Goal: Task Accomplishment & Management: Use online tool/utility

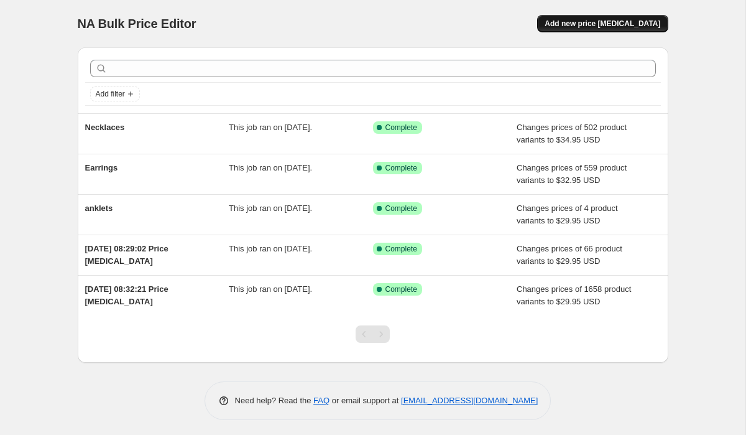
click at [619, 25] on span "Add new price [MEDICAL_DATA]" at bounding box center [603, 24] width 116 height 10
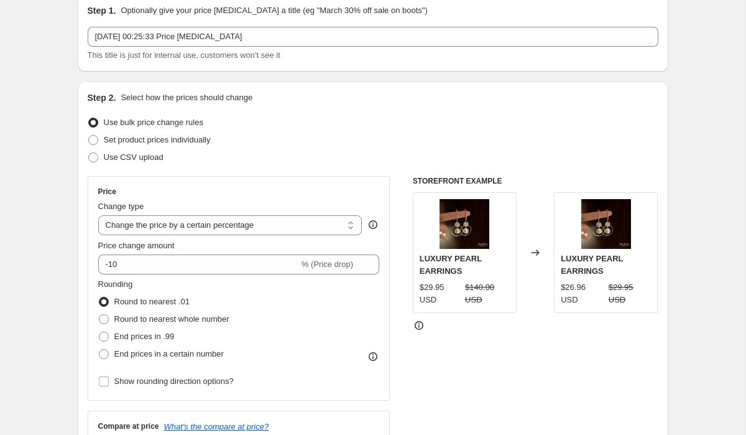
scroll to position [86, 0]
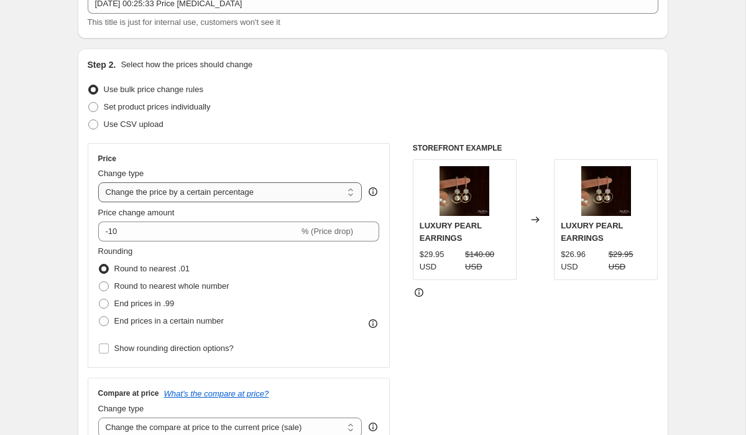
click at [172, 186] on select "Change the price to a certain amount Change the price by a certain amount Chang…" at bounding box center [230, 192] width 264 height 20
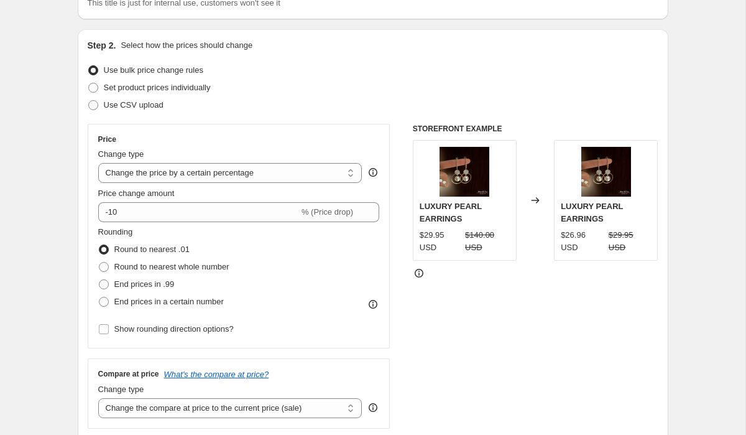
scroll to position [130, 0]
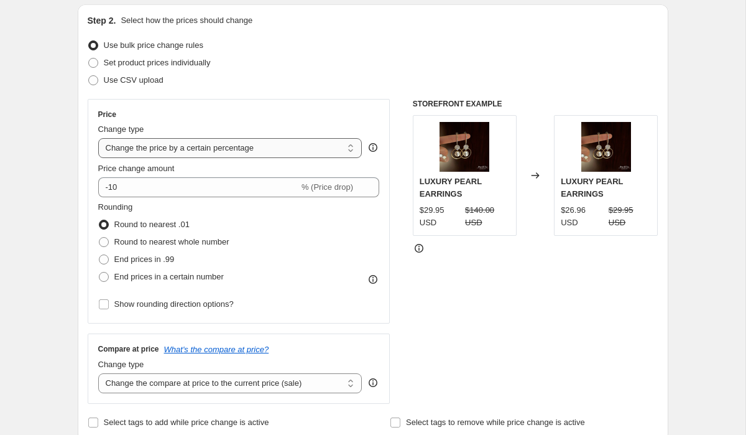
click at [169, 152] on select "Change the price to a certain amount Change the price by a certain amount Chang…" at bounding box center [230, 148] width 264 height 20
select select "margin"
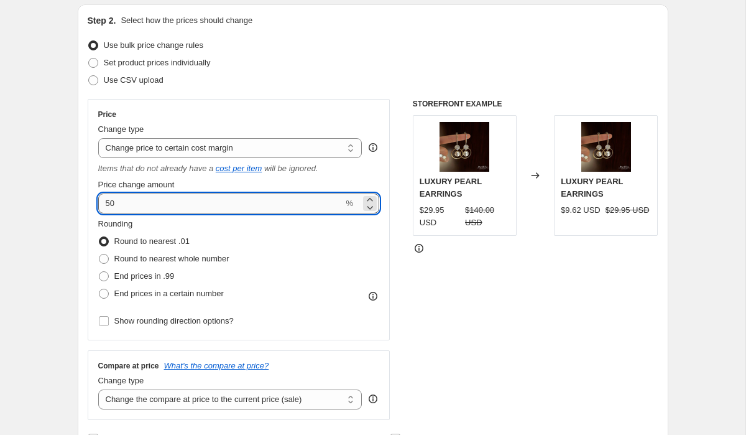
click at [216, 207] on input "50" at bounding box center [221, 203] width 246 height 20
type input "5"
type input "30"
click at [289, 218] on div "Rounding Round to nearest .01 Round to nearest whole number End prices in .99 E…" at bounding box center [239, 260] width 282 height 85
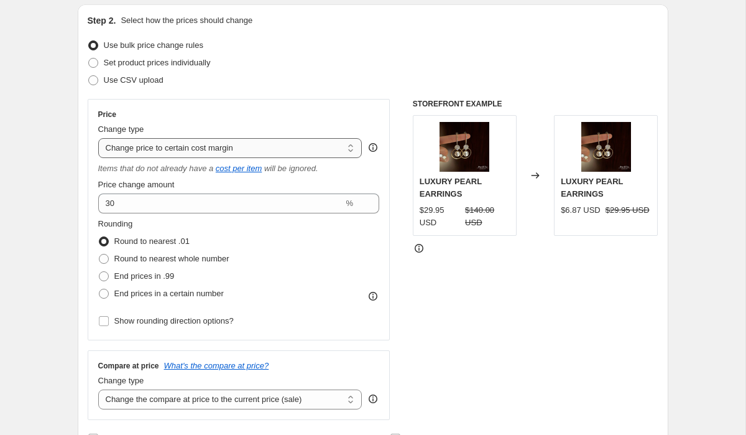
click at [284, 154] on select "Change the price to a certain amount Change the price by a certain amount Chang…" at bounding box center [230, 148] width 264 height 20
select select "pcap"
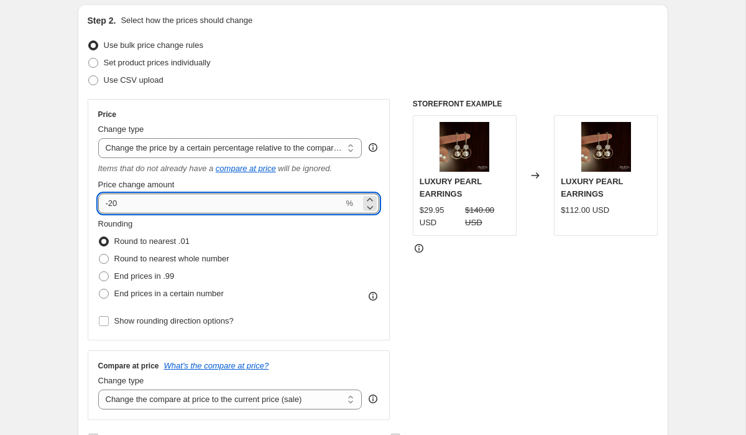
click at [113, 202] on input "-20" at bounding box center [221, 203] width 246 height 20
click at [236, 223] on div "Rounding Round to nearest .01 Round to nearest whole number End prices in .99 E…" at bounding box center [239, 260] width 282 height 85
click at [156, 207] on input "-30" at bounding box center [221, 203] width 246 height 20
type input "-43"
click at [180, 149] on select "Change the price to a certain amount Change the price by a certain amount Chang…" at bounding box center [230, 148] width 264 height 20
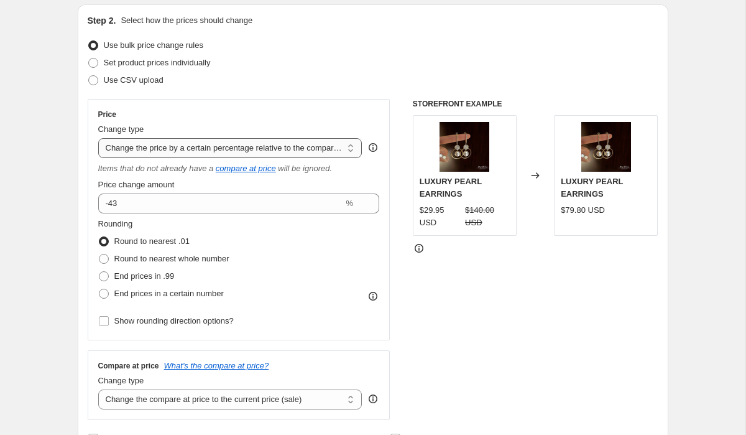
select select "no_change"
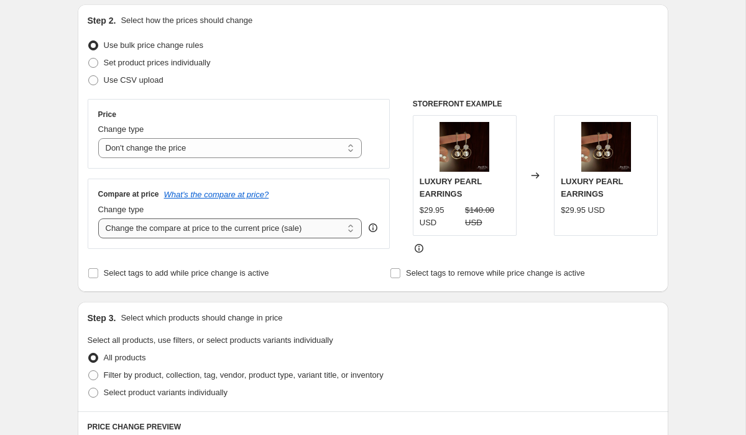
click at [177, 229] on select "Change the compare at price to the current price (sale) Change the compare at p…" at bounding box center [230, 228] width 264 height 20
select select "percentage"
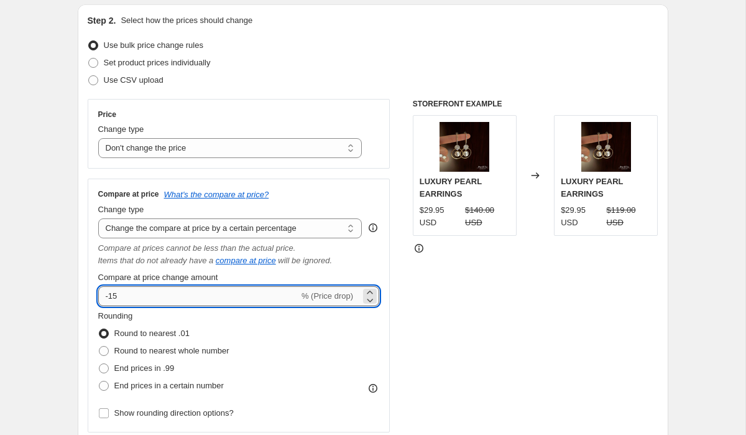
click at [125, 296] on input "-15" at bounding box center [198, 296] width 201 height 20
type input "-1"
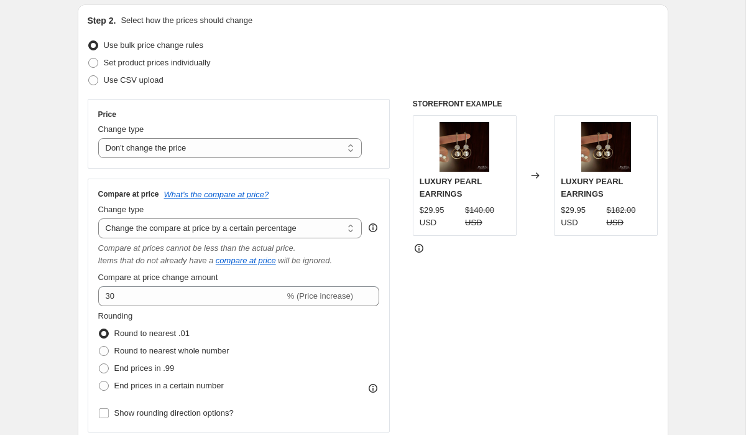
click at [407, 317] on div "Price Change type Change the price to a certain amount Change the price by a ce…" at bounding box center [373, 265] width 571 height 333
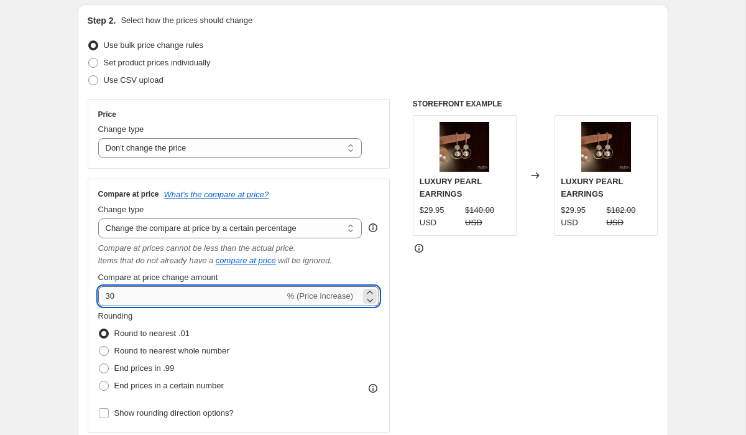
click at [254, 299] on input "30" at bounding box center [191, 296] width 187 height 20
click at [106, 298] on input "30" at bounding box center [191, 296] width 187 height 20
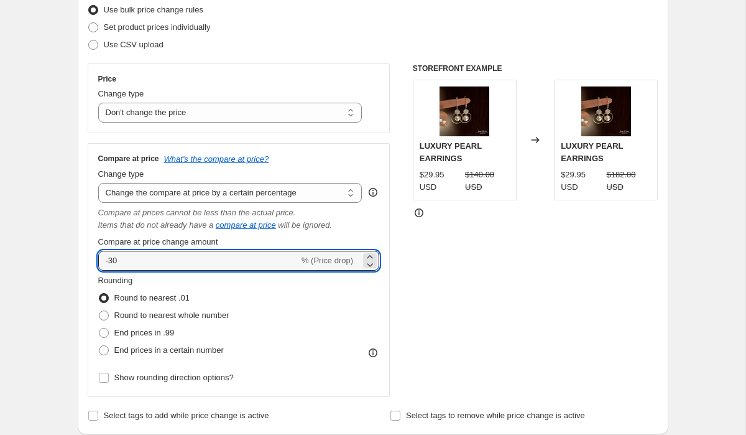
scroll to position [211, 0]
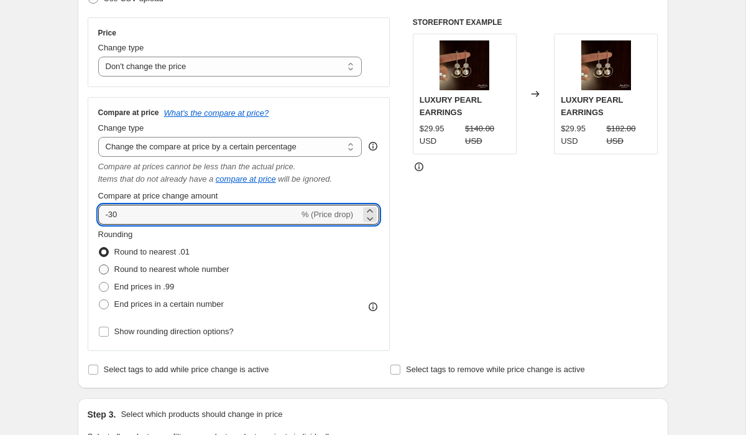
type input "-30"
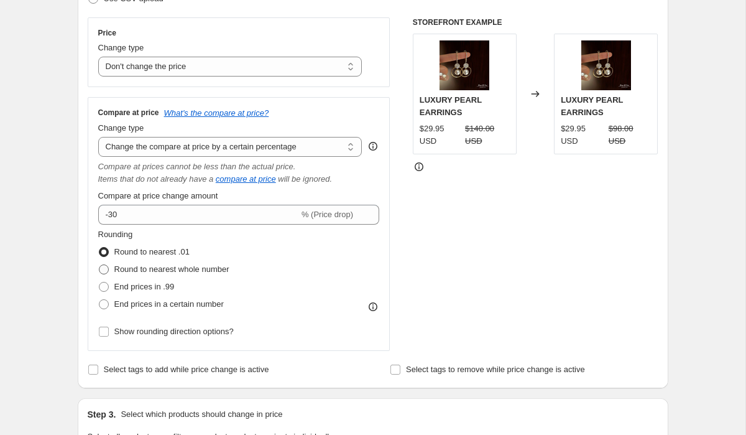
click at [201, 269] on span "Round to nearest whole number" at bounding box center [171, 268] width 115 height 9
click at [100, 265] on input "Round to nearest whole number" at bounding box center [99, 264] width 1 height 1
radio input "true"
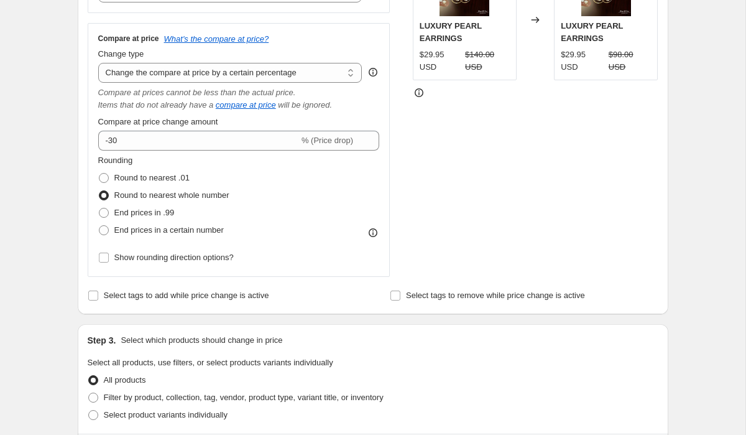
scroll to position [213, 0]
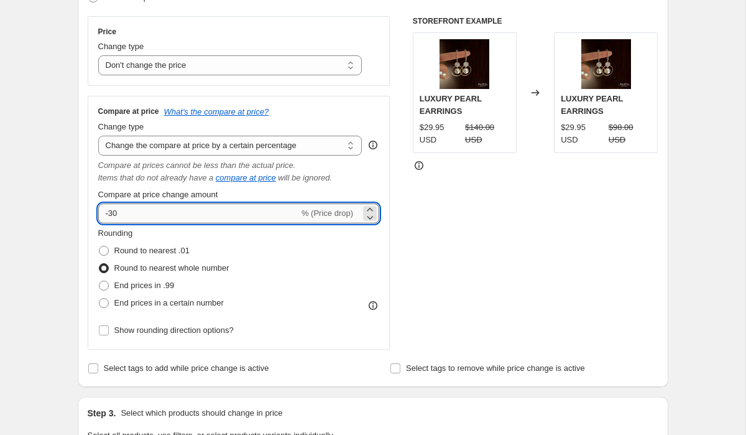
click at [114, 215] on input "-30" at bounding box center [198, 213] width 201 height 20
click at [429, 223] on div "STOREFRONT EXAMPLE LUXURY PEARL EARRINGS $29.95 USD $140.00 USD Changed to LUXU…" at bounding box center [536, 182] width 246 height 333
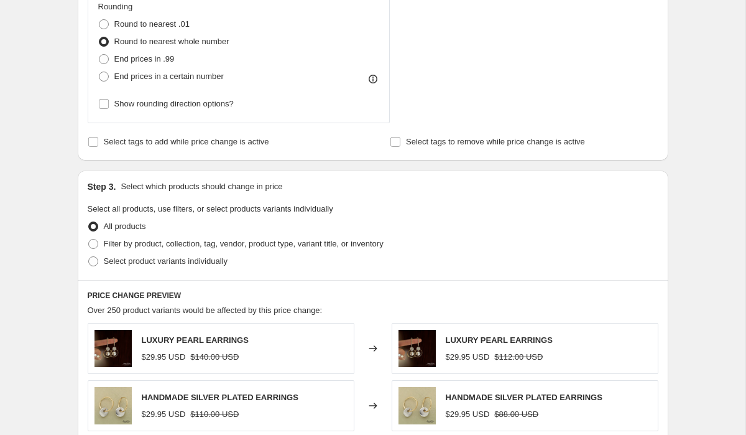
scroll to position [200, 0]
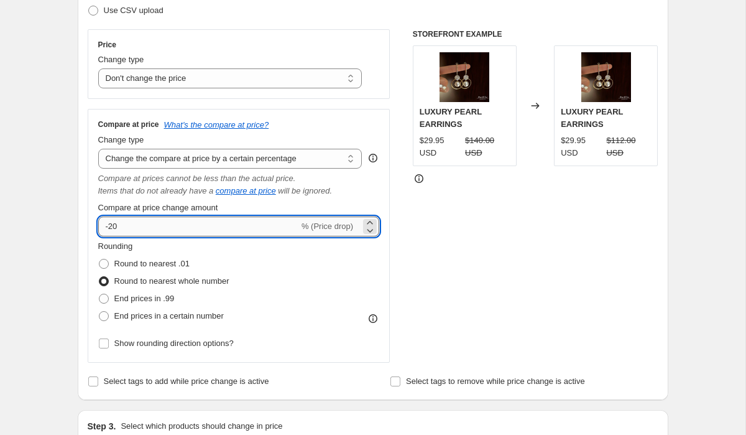
click at [114, 226] on input "-20" at bounding box center [198, 226] width 201 height 20
type input "-30"
click at [401, 251] on div "Price Change type Change the price to a certain amount Change the price by a ce…" at bounding box center [373, 195] width 571 height 333
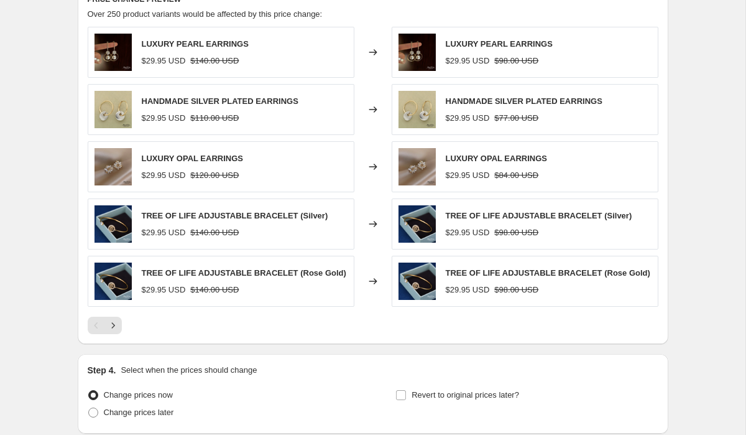
scroll to position [837, 0]
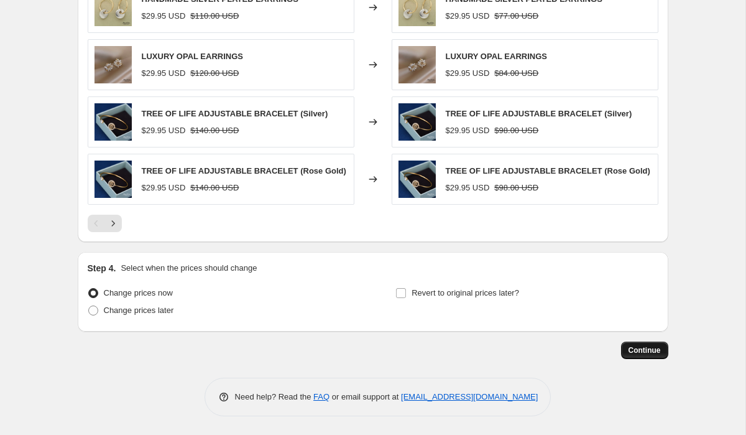
click at [644, 348] on span "Continue" at bounding box center [645, 350] width 32 height 10
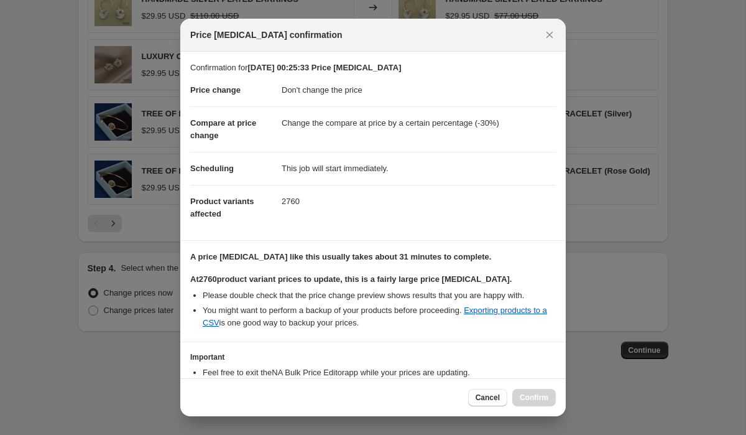
scroll to position [81, 0]
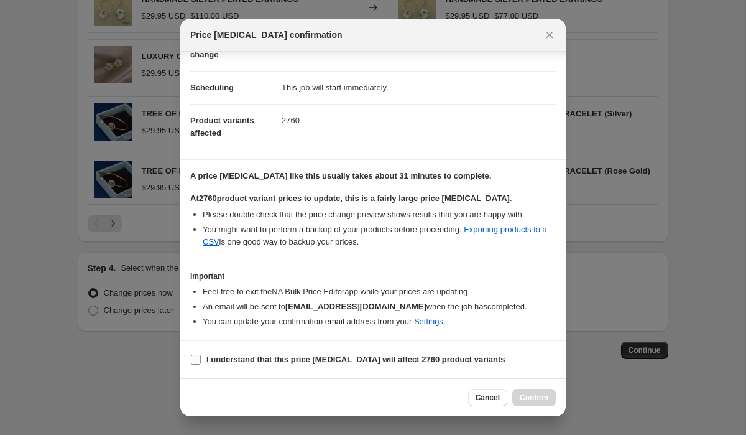
click at [197, 360] on input "I understand that this price change job will affect 2760 product variants" at bounding box center [196, 359] width 10 height 10
checkbox input "true"
click at [534, 394] on span "Confirm" at bounding box center [534, 397] width 29 height 10
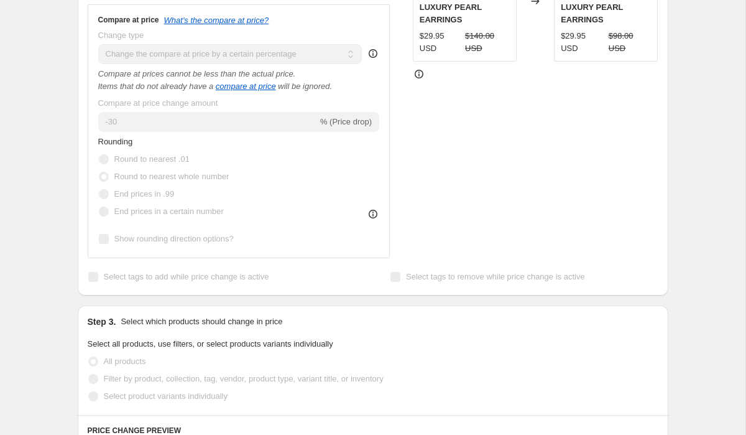
scroll to position [299, 0]
